Goal: Task Accomplishment & Management: Complete application form

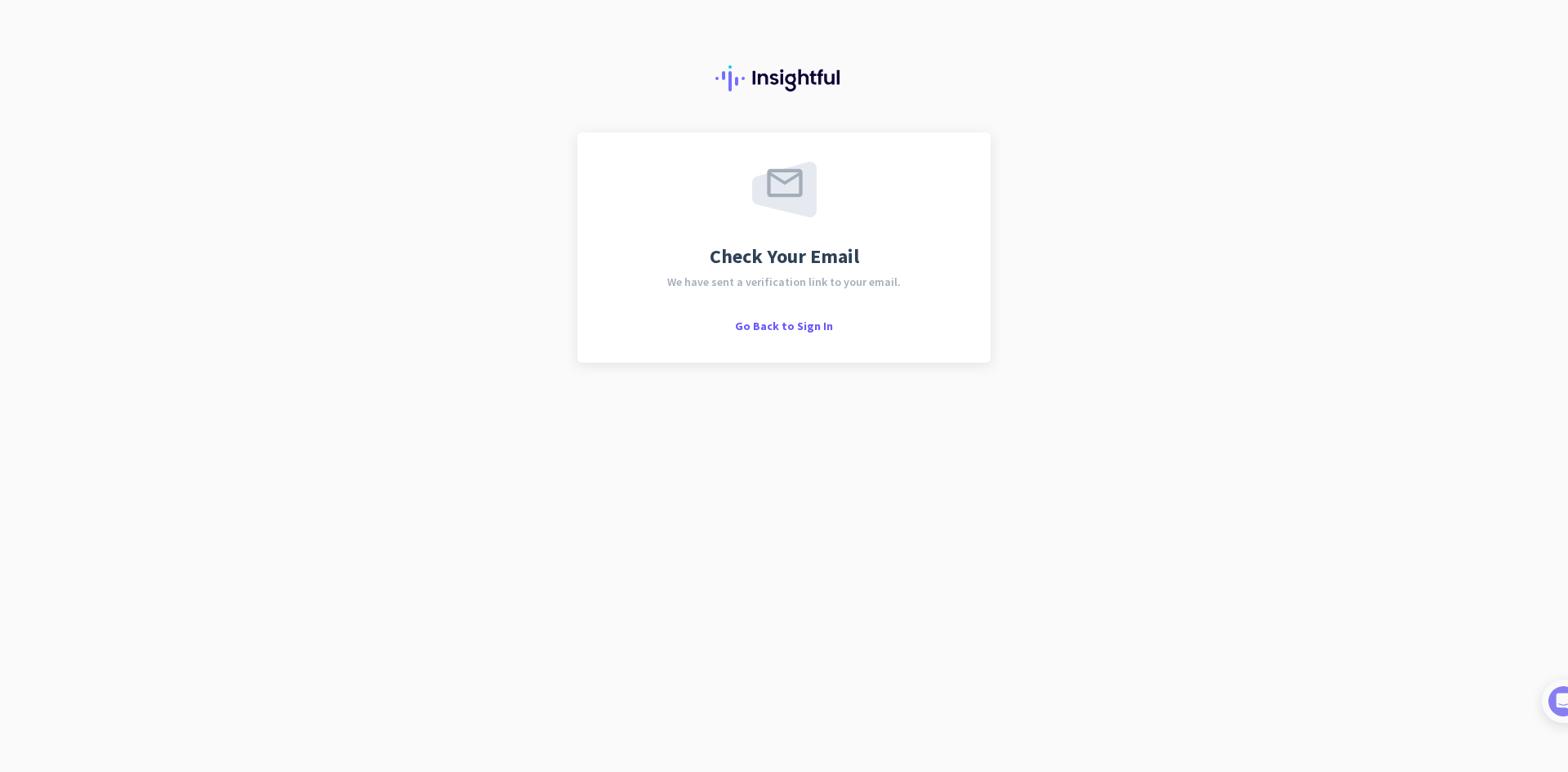
click at [867, 260] on div "Check Your Email We have sent a verification link to your email. Go Back to Sig…" at bounding box center [784, 248] width 354 height 172
click at [791, 286] on span "We have sent a verification link to your email." at bounding box center [784, 282] width 234 height 11
click at [788, 283] on span "We have sent a verification link to your email." at bounding box center [784, 282] width 234 height 11
drag, startPoint x: 713, startPoint y: 298, endPoint x: 660, endPoint y: 292, distance: 53.3
click at [683, 297] on div "Check Your Email We have sent a verification link to your email. Go Back to Sig…" at bounding box center [784, 248] width 354 height 172
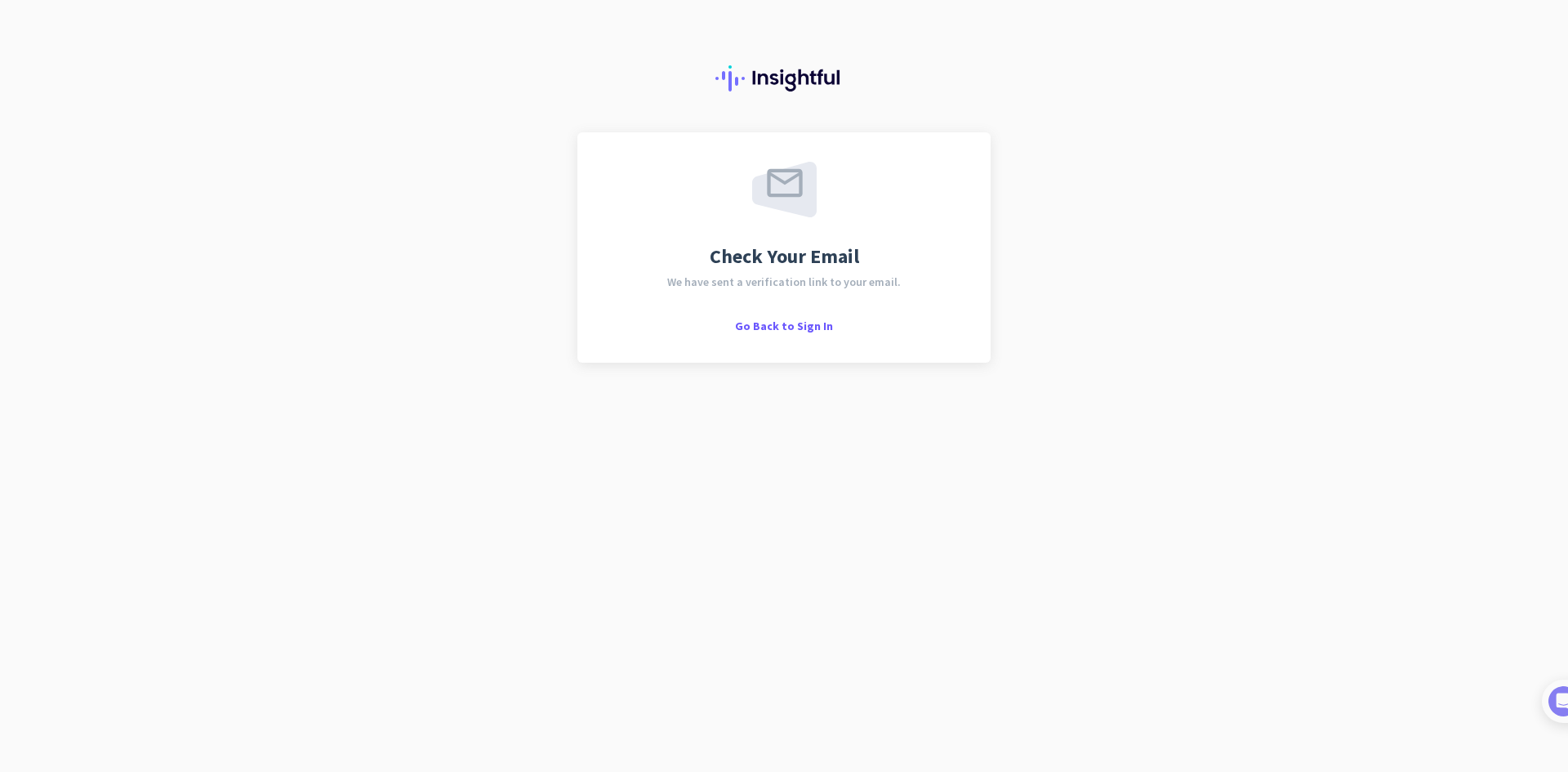
click at [656, 291] on div "Check Your Email We have sent a verification link to your email. Go Back to Sig…" at bounding box center [784, 248] width 354 height 172
click at [774, 321] on span "Go Back to Sign In" at bounding box center [784, 326] width 98 height 15
